Goal: Transaction & Acquisition: Purchase product/service

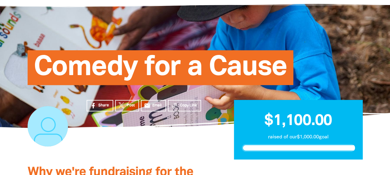
scroll to position [62, 0]
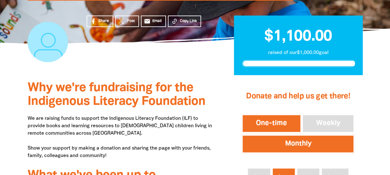
scroll to position [124, 0]
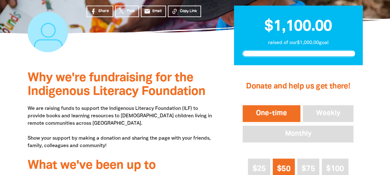
click at [269, 114] on button "One-time" at bounding box center [272, 113] width 60 height 19
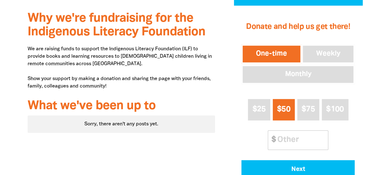
scroll to position [186, 0]
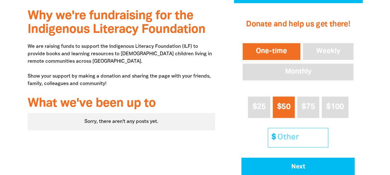
drag, startPoint x: 281, startPoint y: 138, endPoint x: 296, endPoint y: 136, distance: 14.7
click at [281, 138] on input "Other Amount" at bounding box center [300, 137] width 55 height 19
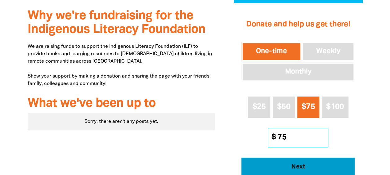
type input "75"
click at [298, 163] on button "Next" at bounding box center [298, 167] width 113 height 19
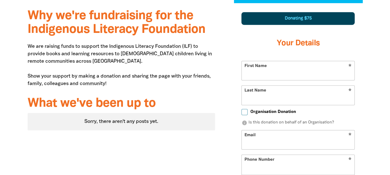
scroll to position [185, 0]
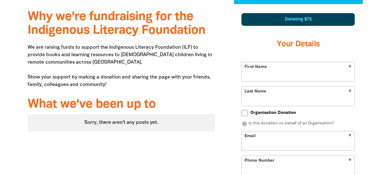
select select "AU"
click at [259, 75] on input "First Name" at bounding box center [298, 71] width 113 height 19
type input "Jane"
type input "Rabie"
type input "janierabie@hotmail.com"
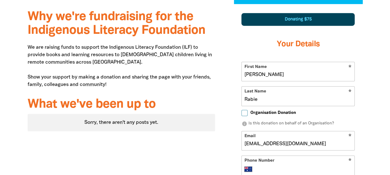
type input "+61 404 834 196"
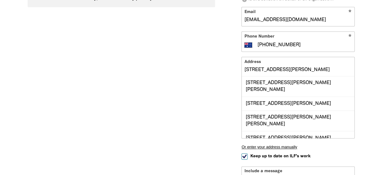
scroll to position [0, 0]
drag, startPoint x: 278, startPoint y: 68, endPoint x: 283, endPoint y: 66, distance: 5.3
click at [279, 67] on input "8 Herbert ST" at bounding box center [298, 66] width 113 height 19
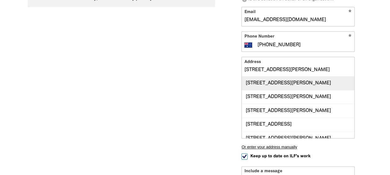
click at [292, 81] on div "8 Herbert Street, MALABAR NSW 2036" at bounding box center [298, 82] width 113 height 13
type input "8 Herbert Street, MALABAR NSW 2036"
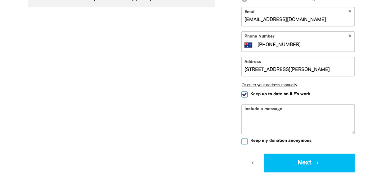
click at [285, 116] on textarea "Include a message" at bounding box center [298, 124] width 113 height 20
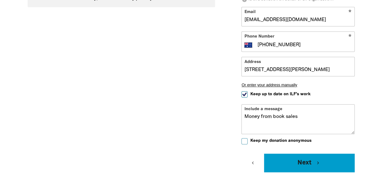
type textarea "Money from book sales"
click at [308, 161] on button "Next chevron_right" at bounding box center [309, 163] width 91 height 19
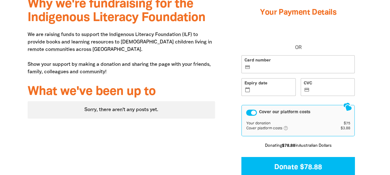
scroll to position [185, 0]
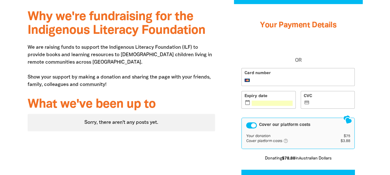
click at [247, 125] on div "Cover our platform costs" at bounding box center [251, 125] width 11 height 6
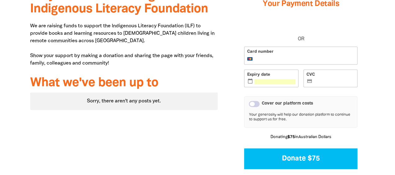
scroll to position [216, 0]
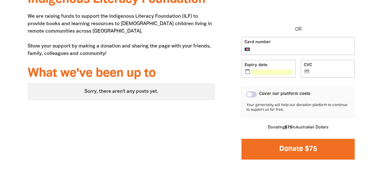
click at [268, 149] on button "Donate $75" at bounding box center [298, 149] width 113 height 21
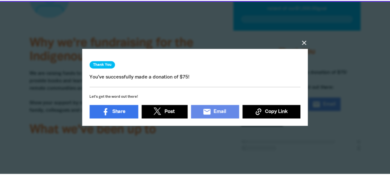
scroll to position [155, 0]
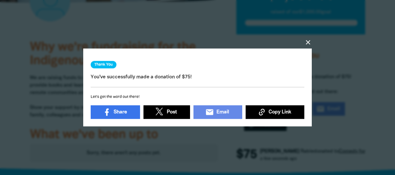
click at [307, 39] on icon "close" at bounding box center [307, 42] width 7 height 7
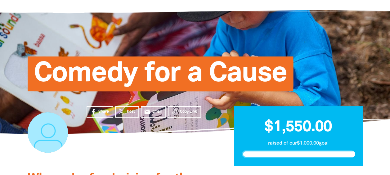
scroll to position [0, 0]
